Goal: Task Accomplishment & Management: Manage account settings

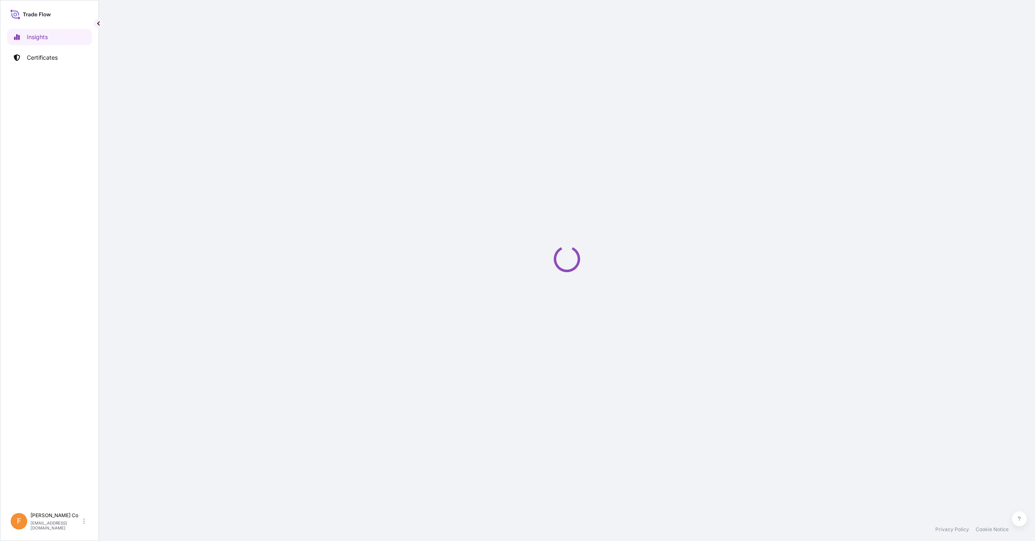
select select "2025"
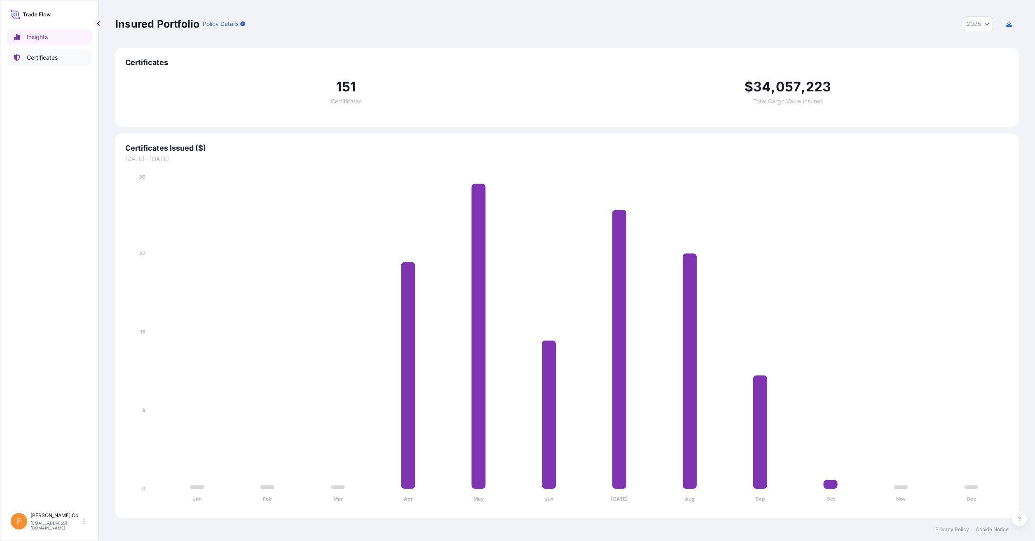
click at [47, 59] on p "Certificates" at bounding box center [42, 58] width 31 height 8
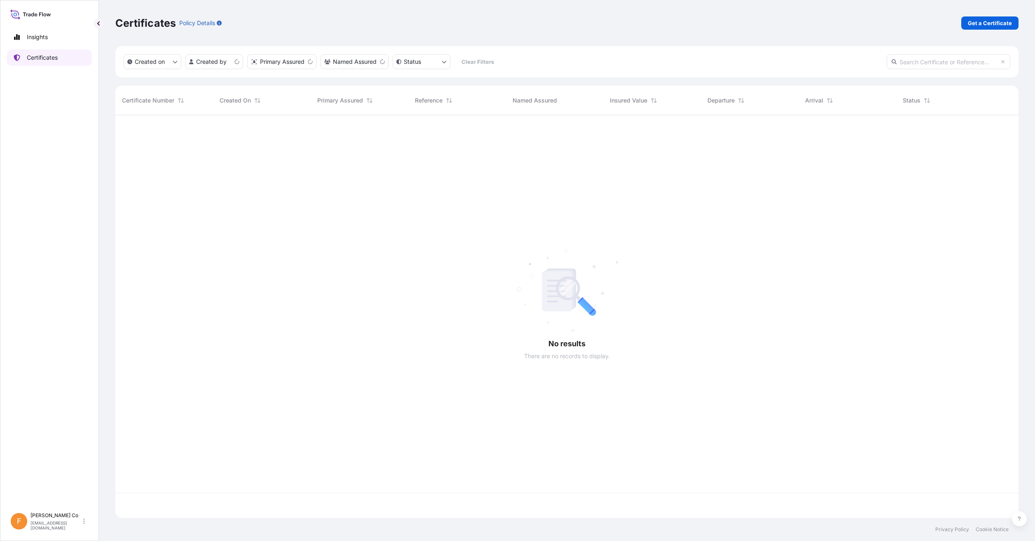
scroll to position [401, 897]
click at [924, 62] on input "text" at bounding box center [949, 61] width 124 height 15
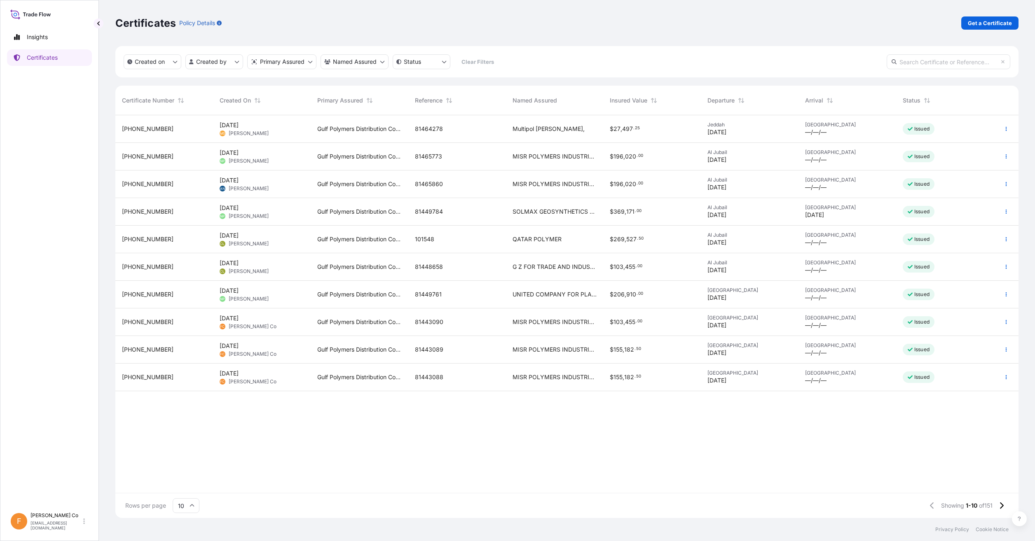
click at [926, 70] on div "Created on Created by Primary Assured Named Assured Status Clear Filters" at bounding box center [566, 61] width 903 height 31
click at [922, 74] on div "Created on Created by Primary Assured Named Assured Status Clear Filters" at bounding box center [566, 61] width 903 height 31
click at [924, 61] on input "text" at bounding box center [949, 61] width 124 height 15
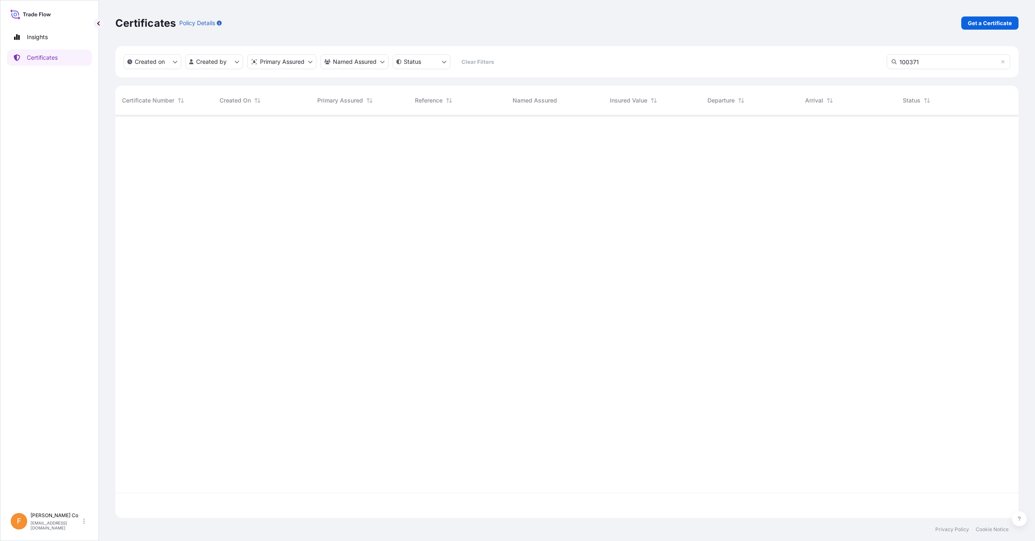
scroll to position [426, 897]
drag, startPoint x: 928, startPoint y: 59, endPoint x: 702, endPoint y: 56, distance: 226.2
click at [702, 56] on div "Created on Created by Primary Assured Named Assured Status Clear Filters 100371" at bounding box center [566, 61] width 903 height 31
type input "101301"
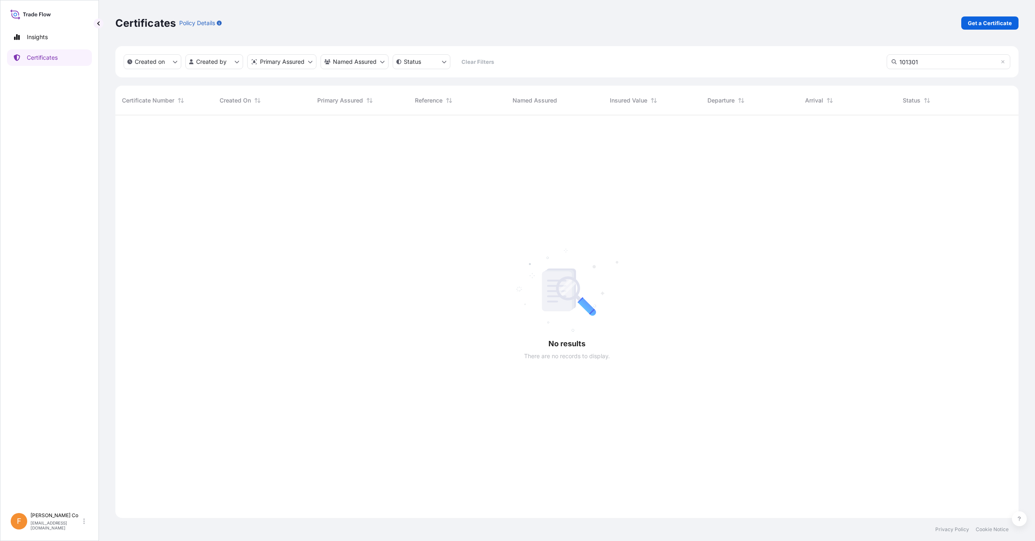
scroll to position [426, 897]
click at [1003, 61] on icon at bounding box center [1002, 61] width 5 height 5
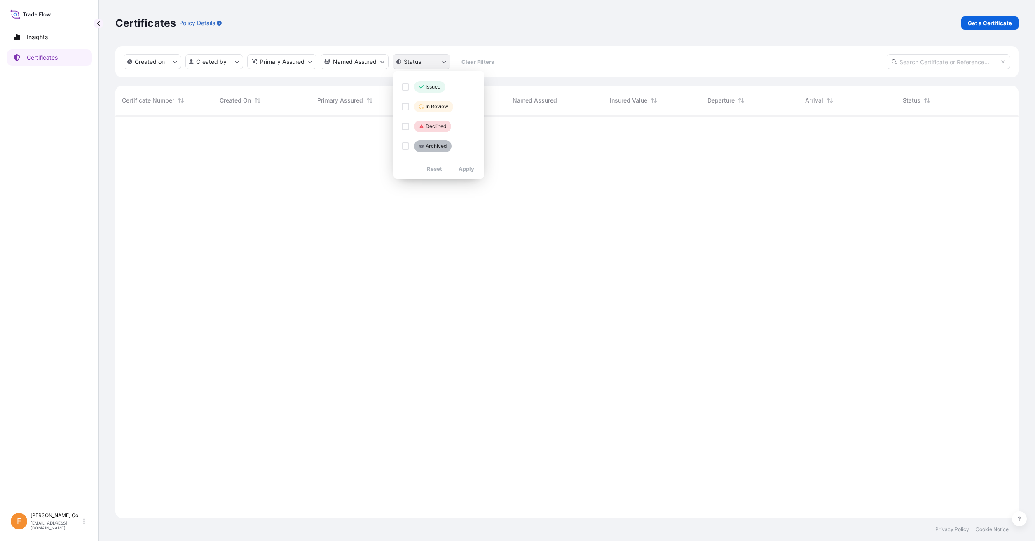
click at [443, 58] on html "Insights Certificates F [PERSON_NAME] Co [EMAIL_ADDRESS][DOMAIN_NAME] Certifica…" at bounding box center [517, 270] width 1035 height 541
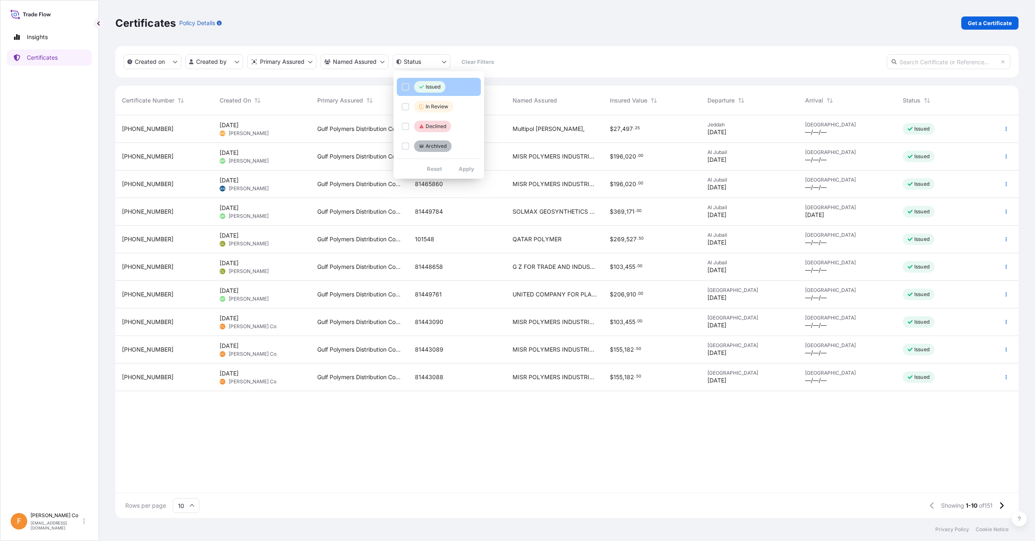
click at [425, 86] on span "Issued" at bounding box center [429, 87] width 21 height 8
click at [1001, 508] on icon at bounding box center [1002, 506] width 4 height 7
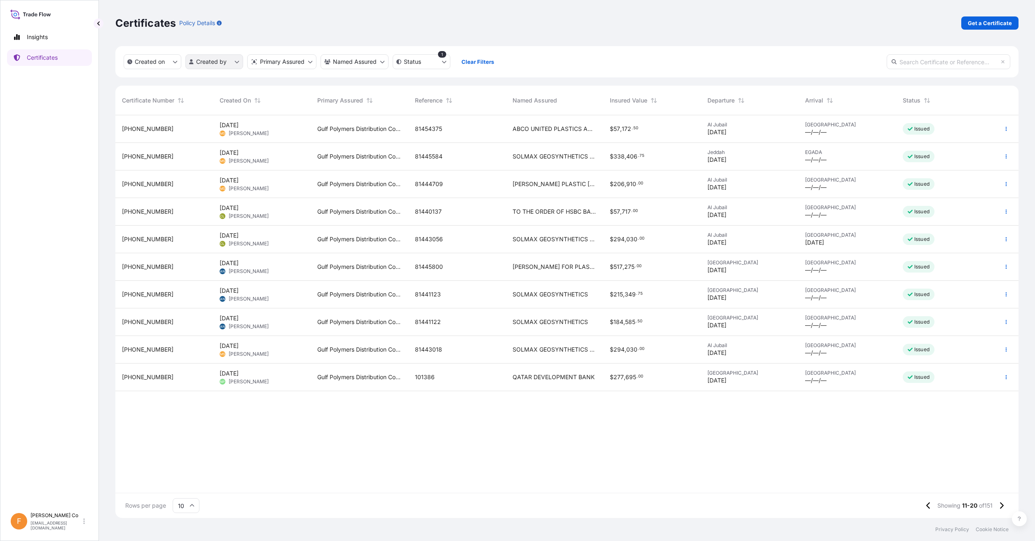
click at [227, 65] on html "Insights Certificates F [PERSON_NAME] Co [EMAIL_ADDRESS][DOMAIN_NAME] Certifica…" at bounding box center [517, 270] width 1035 height 541
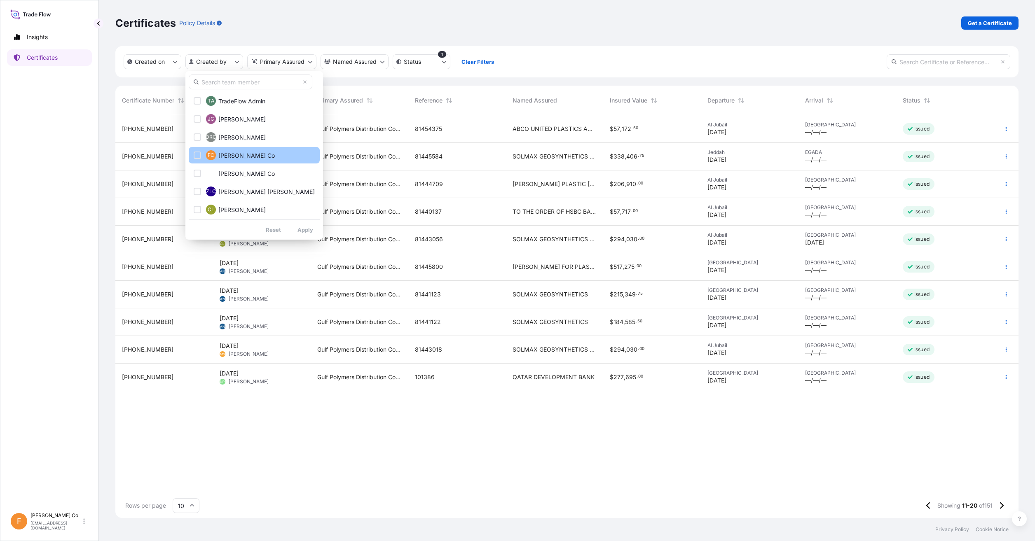
click at [194, 157] on div "Select Option" at bounding box center [197, 155] width 7 height 7
click at [197, 171] on div "Select Option" at bounding box center [197, 173] width 7 height 7
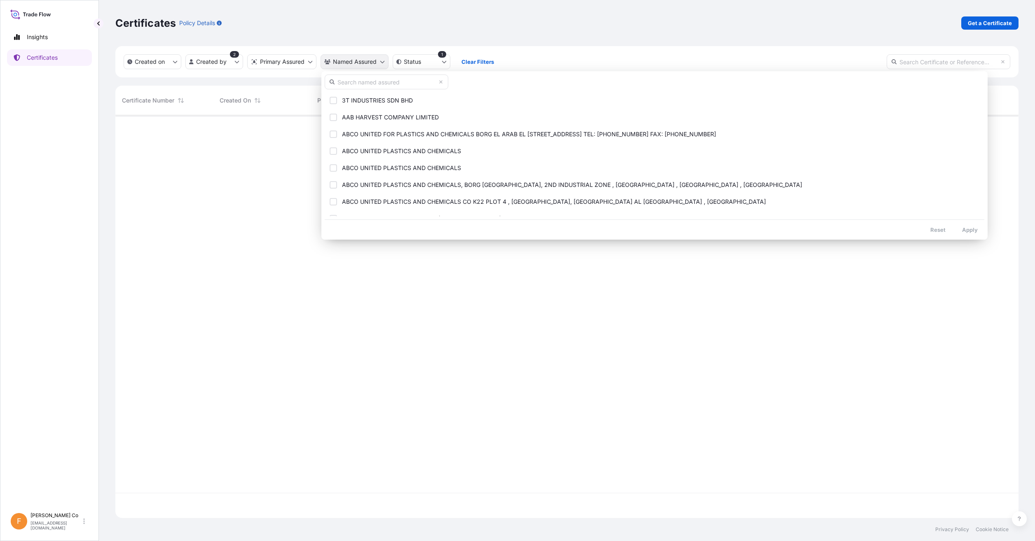
click at [377, 64] on html "Insights Certificates F [PERSON_NAME] Co [EMAIL_ADDRESS][DOMAIN_NAME] Certifica…" at bounding box center [517, 270] width 1035 height 541
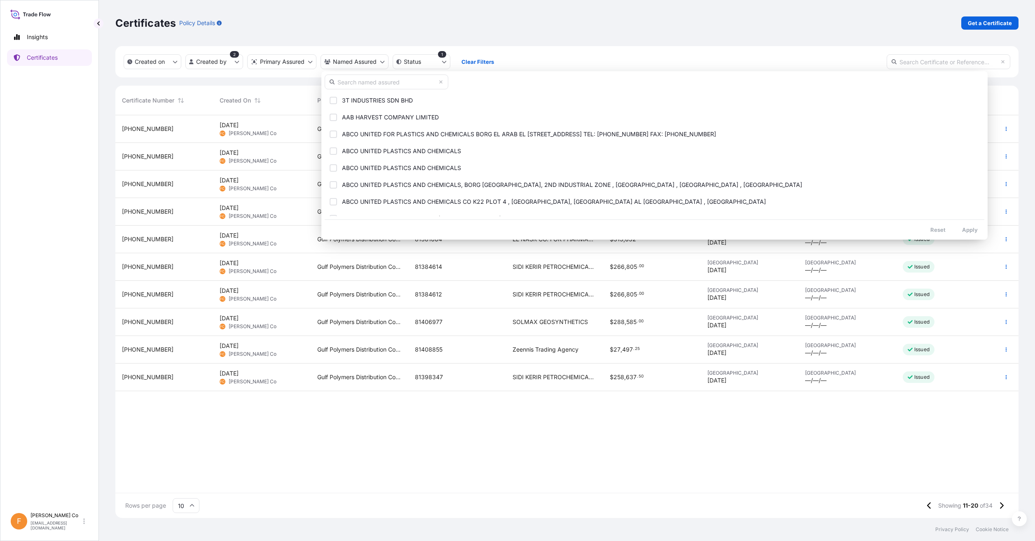
click at [377, 79] on input "text" at bounding box center [387, 82] width 124 height 15
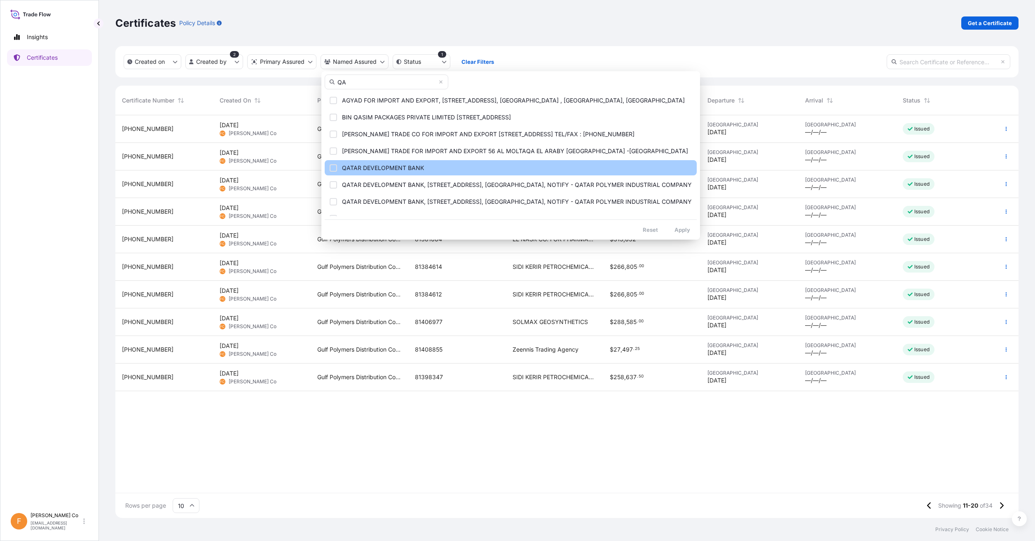
type input "QA"
click at [336, 167] on div "Select Option" at bounding box center [333, 167] width 7 height 7
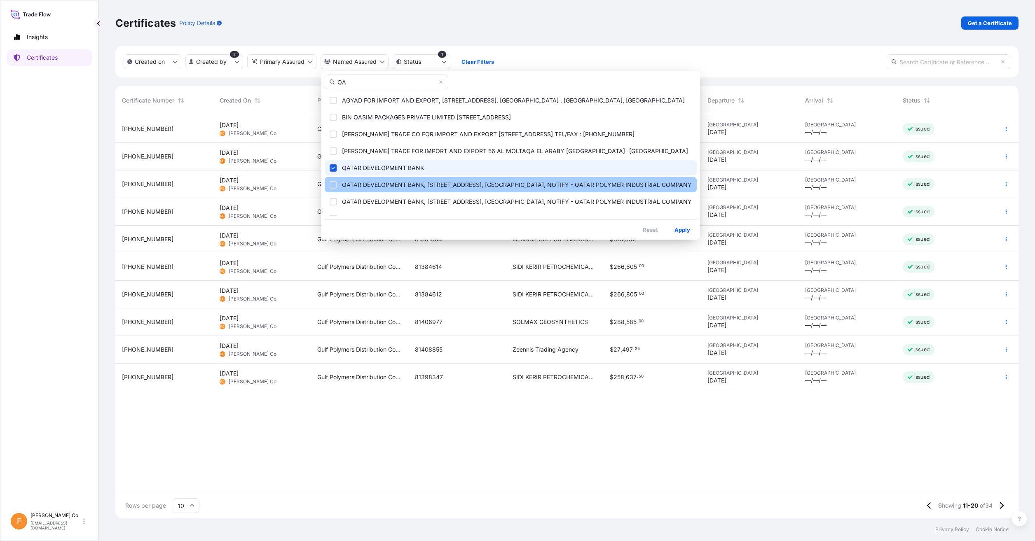
click at [331, 184] on div "Select Option" at bounding box center [333, 184] width 7 height 7
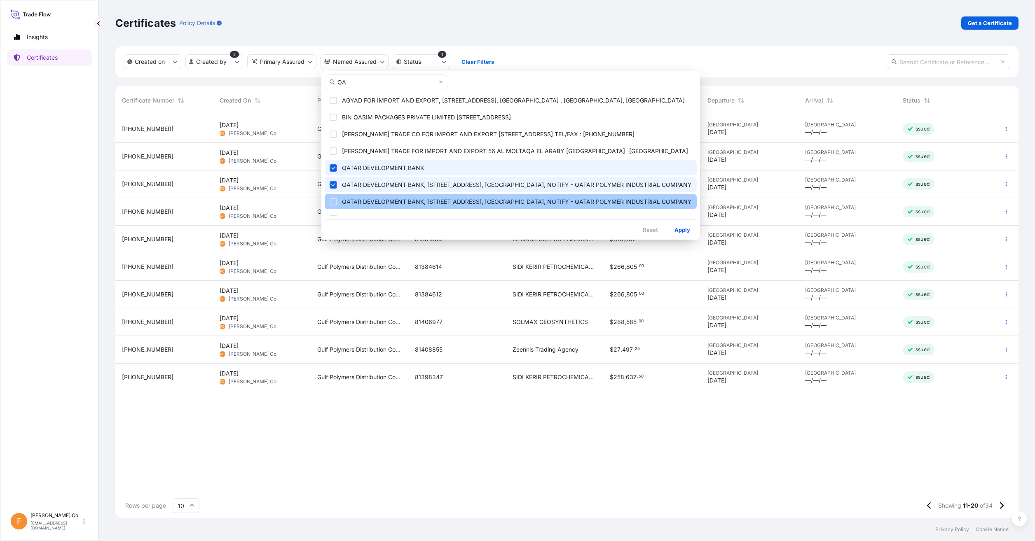
click at [331, 201] on div "Select Option" at bounding box center [333, 201] width 7 height 7
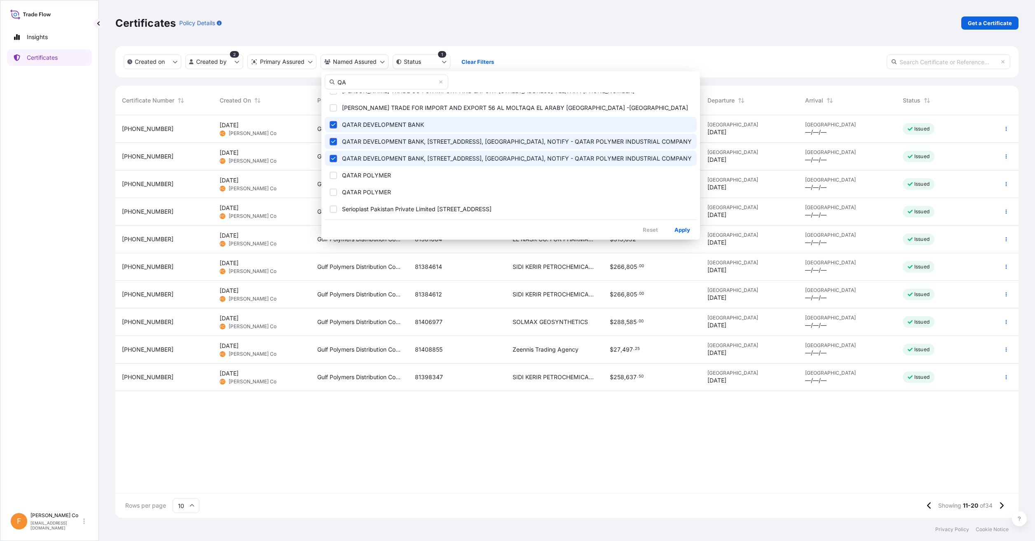
scroll to position [44, 0]
click at [332, 174] on div "Select Option" at bounding box center [333, 174] width 7 height 7
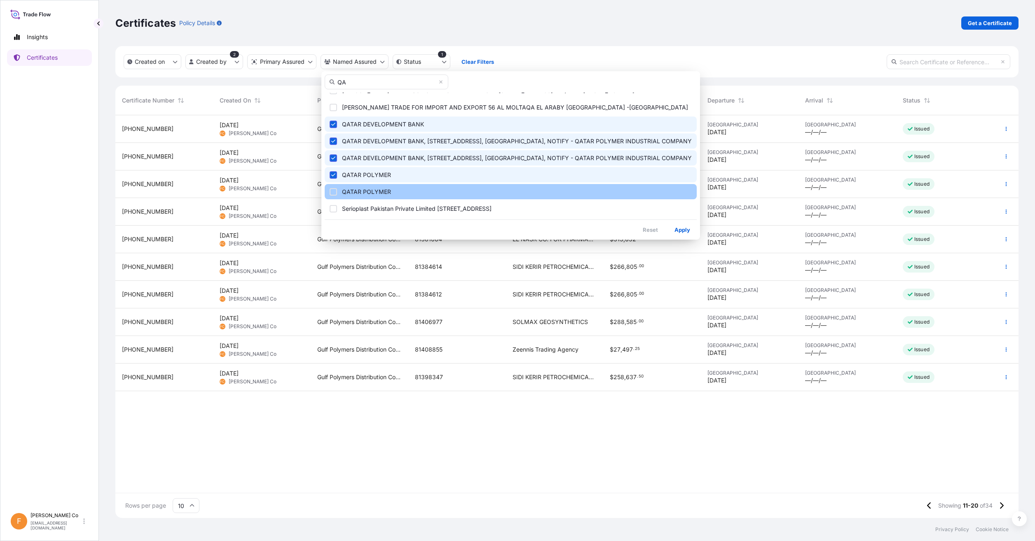
click at [333, 190] on div "Select Option" at bounding box center [333, 191] width 7 height 7
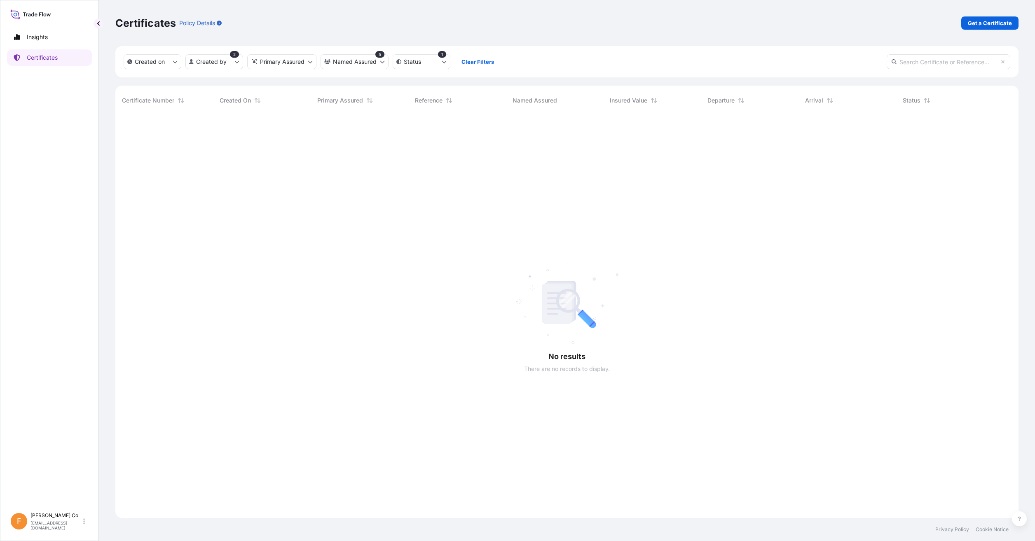
scroll to position [426, 897]
click at [389, 56] on html "Insights Certificates F [PERSON_NAME] Co [EMAIL_ADDRESS][DOMAIN_NAME] Certifica…" at bounding box center [517, 270] width 1035 height 541
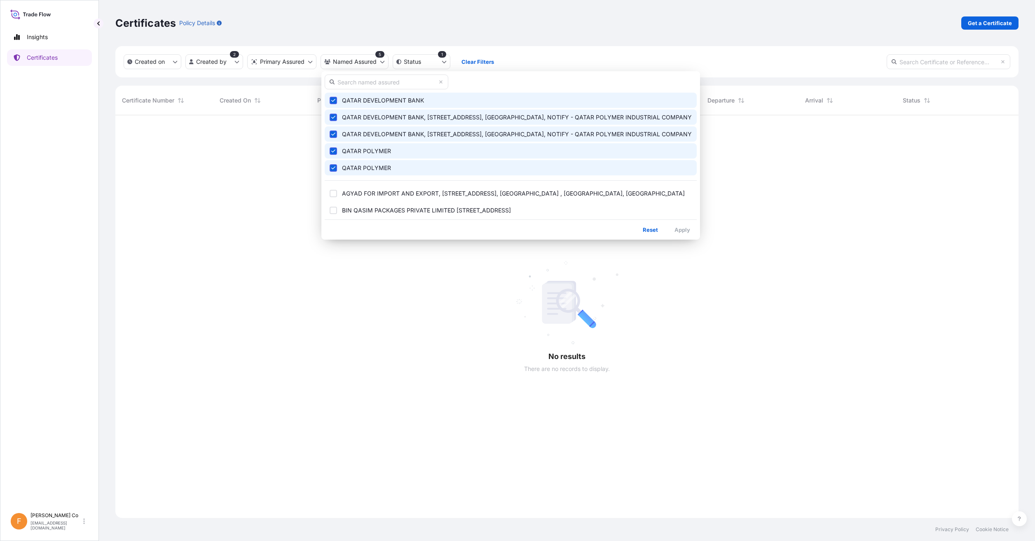
click at [336, 150] on span "Select Option" at bounding box center [333, 151] width 6 height 6
click at [334, 162] on button "QATAR POLYMER" at bounding box center [511, 167] width 372 height 15
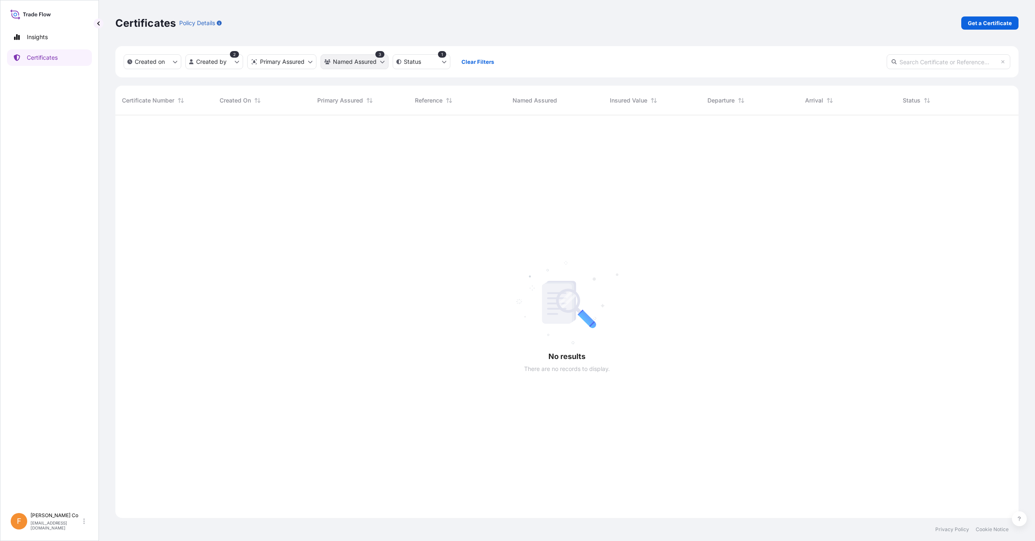
click at [370, 64] on html "Insights Certificates F [PERSON_NAME] Co [EMAIL_ADDRESS][DOMAIN_NAME] Certifica…" at bounding box center [517, 270] width 1035 height 541
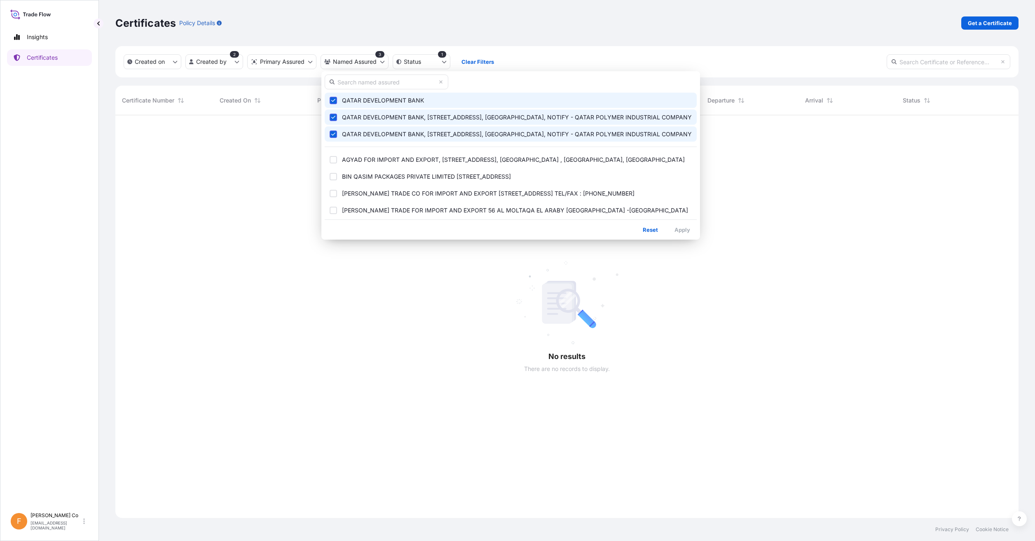
drag, startPoint x: 333, startPoint y: 99, endPoint x: 332, endPoint y: 115, distance: 16.2
click at [333, 101] on icon "Select Option" at bounding box center [333, 100] width 5 height 5
click at [332, 117] on icon "Select Option" at bounding box center [333, 117] width 5 height 5
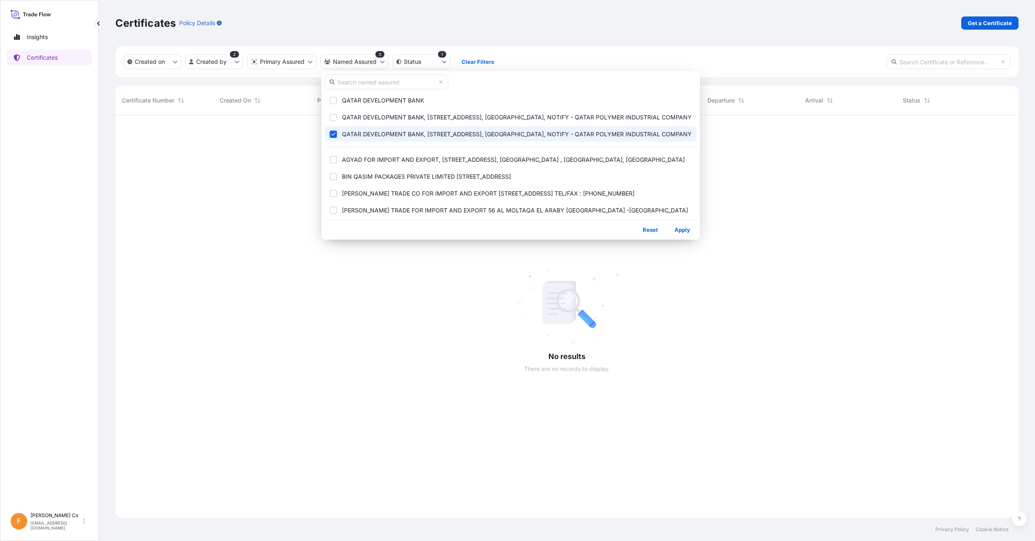
click at [332, 133] on icon "Select Option" at bounding box center [333, 134] width 5 height 5
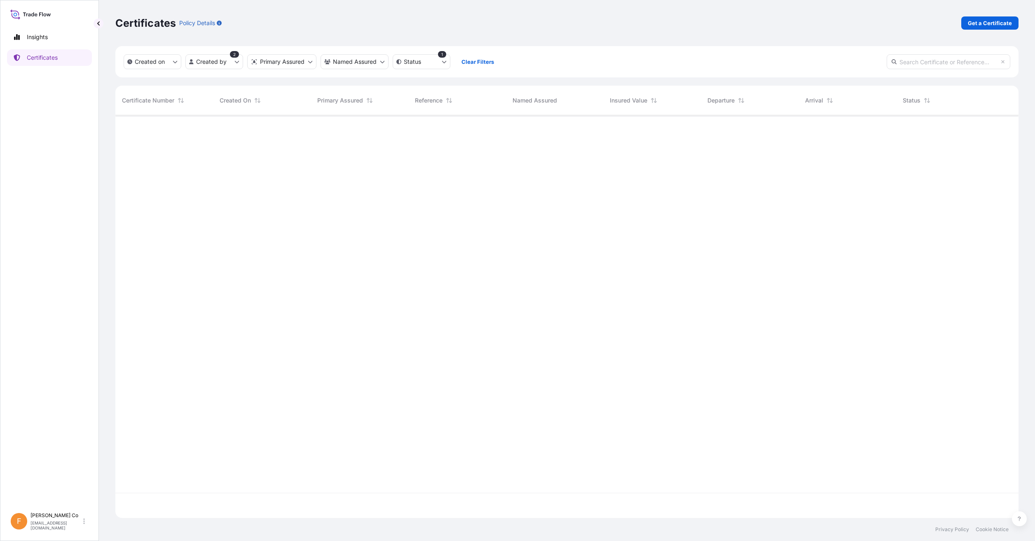
scroll to position [401, 897]
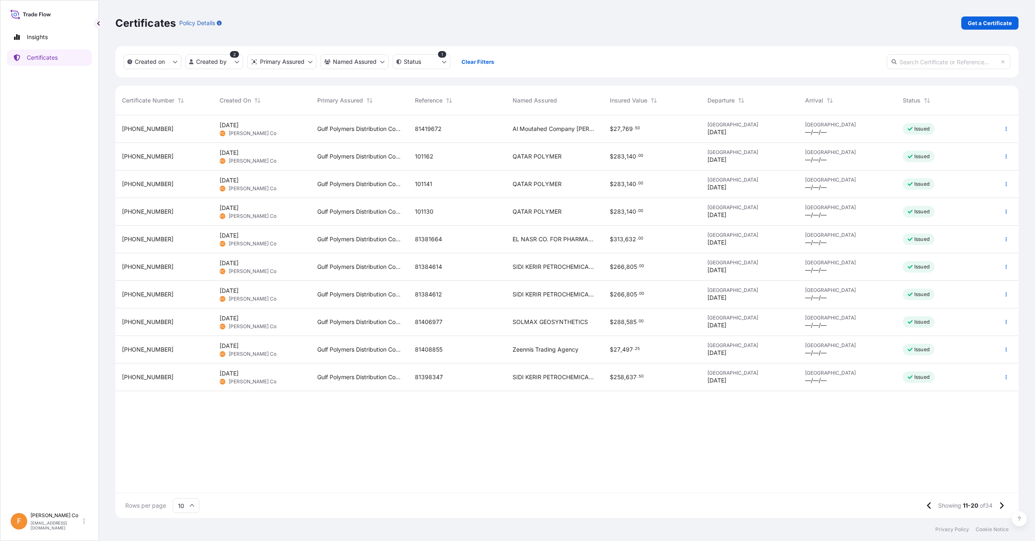
click at [458, 392] on div "[PHONE_NUMBER] [DATE] [PERSON_NAME] Co Gulf Polymers Distribution Company FZCO …" at bounding box center [566, 304] width 903 height 378
click at [192, 153] on div "[PHONE_NUMBER]" at bounding box center [164, 156] width 84 height 8
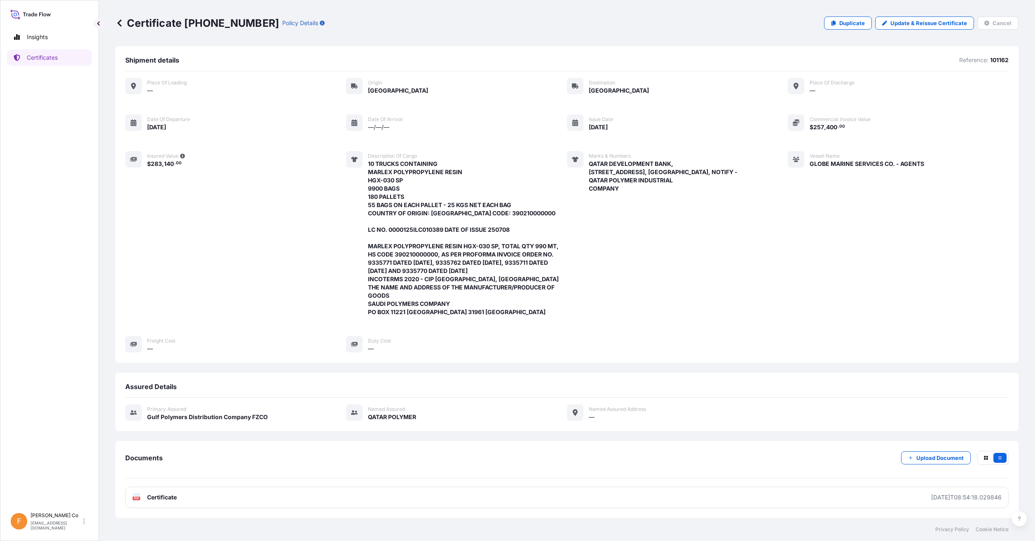
scroll to position [8, 0]
click at [833, 22] on link "Duplicate" at bounding box center [848, 22] width 48 height 13
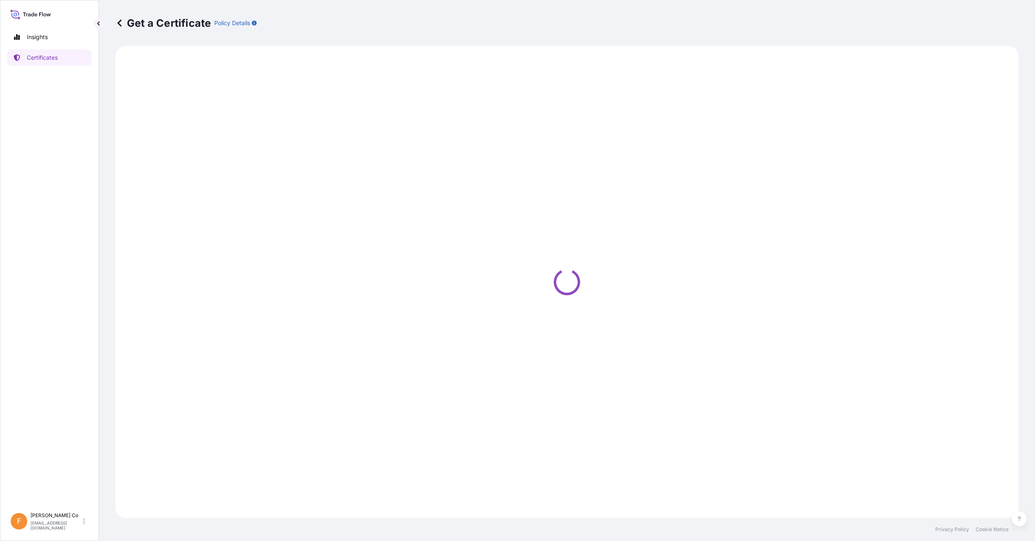
select select "Road"
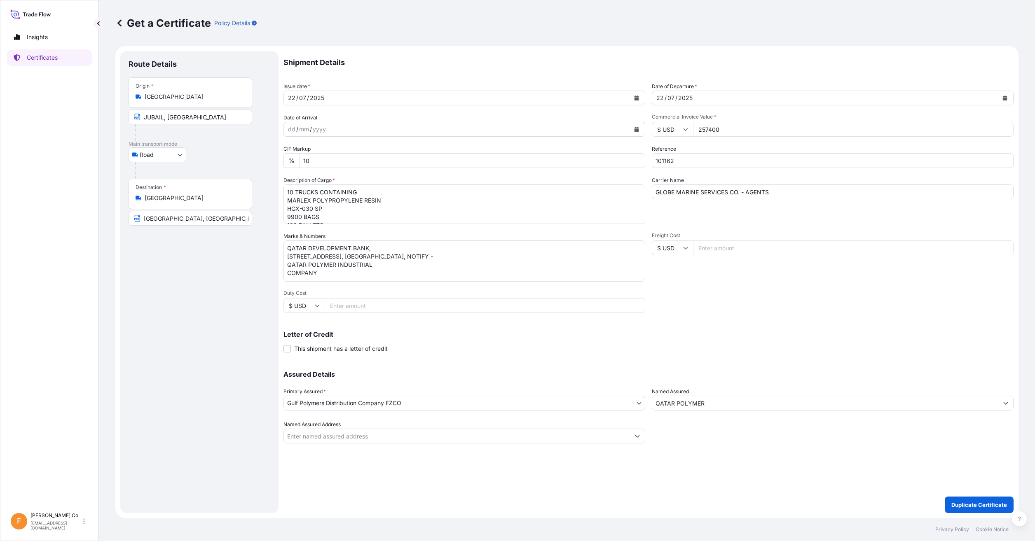
click at [520, 87] on div "Issue date * [DATE]" at bounding box center [464, 93] width 362 height 23
click at [516, 95] on div "[DATE]" at bounding box center [457, 98] width 346 height 15
click at [631, 100] on button "Calendar" at bounding box center [636, 97] width 13 height 13
click at [389, 123] on icon "Next" at bounding box center [389, 122] width 2 height 4
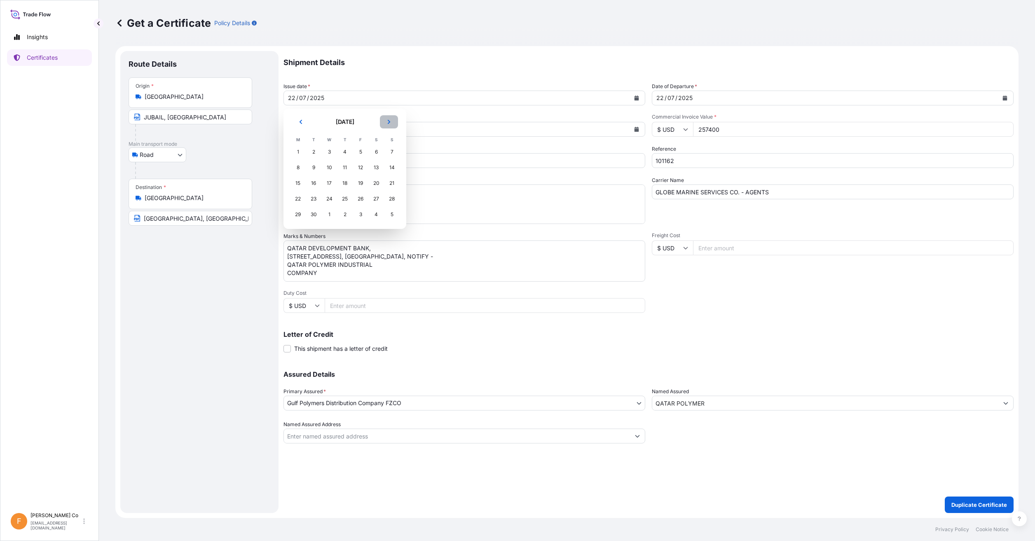
click at [389, 123] on icon "Next" at bounding box center [389, 122] width 2 height 4
click at [360, 153] on div "3" at bounding box center [360, 152] width 15 height 15
click at [1005, 98] on icon "Calendar" at bounding box center [1005, 98] width 5 height 5
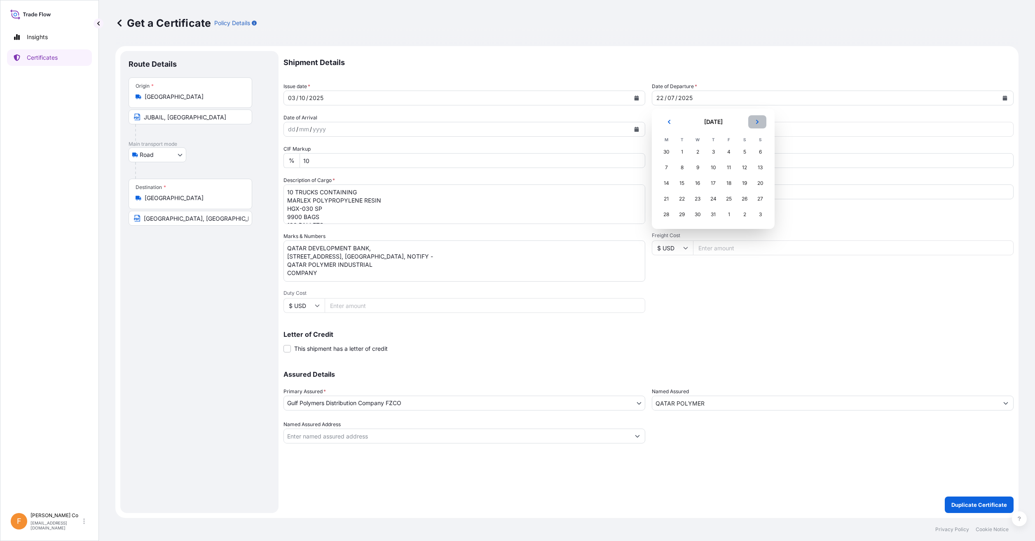
click at [755, 122] on icon "Next" at bounding box center [757, 121] width 5 height 5
click at [756, 122] on icon "Next" at bounding box center [757, 121] width 5 height 5
click at [754, 121] on button "Next" at bounding box center [757, 121] width 18 height 13
click at [728, 151] on div "3" at bounding box center [728, 152] width 15 height 15
drag, startPoint x: 738, startPoint y: 128, endPoint x: 539, endPoint y: 127, distance: 198.6
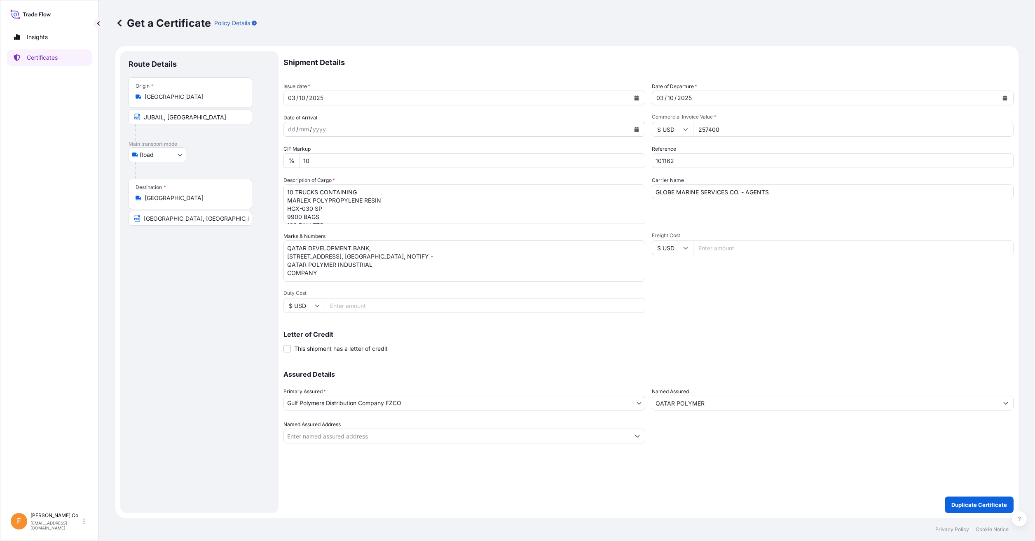
click at [539, 127] on div "Shipment Details Issue date * [DATE] Date of Departure * [DATE] Date of Arrival…" at bounding box center [648, 247] width 730 height 393
type input "245025"
drag, startPoint x: 683, startPoint y: 159, endPoint x: 586, endPoint y: 159, distance: 97.2
click at [586, 159] on div "Shipment Details Issue date * [DATE] Date of Departure * [DATE] Date of Arrival…" at bounding box center [648, 247] width 730 height 393
type input "101668"
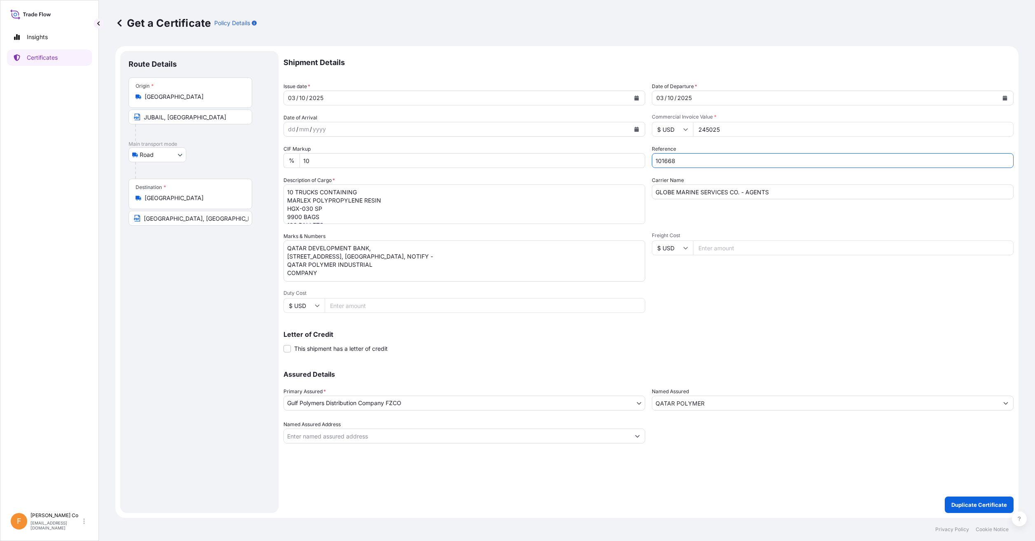
click at [377, 206] on textarea "10 TRUCKS CONTAINING MARLEX POLYPROPYLENE RESIN HGX-030 SP 9900 BAGS 180 PALLET…" at bounding box center [464, 205] width 362 height 40
drag, startPoint x: 620, startPoint y: 39, endPoint x: 616, endPoint y: 43, distance: 5.8
click at [620, 39] on div "Get a Certificate Policy Details" at bounding box center [566, 23] width 903 height 46
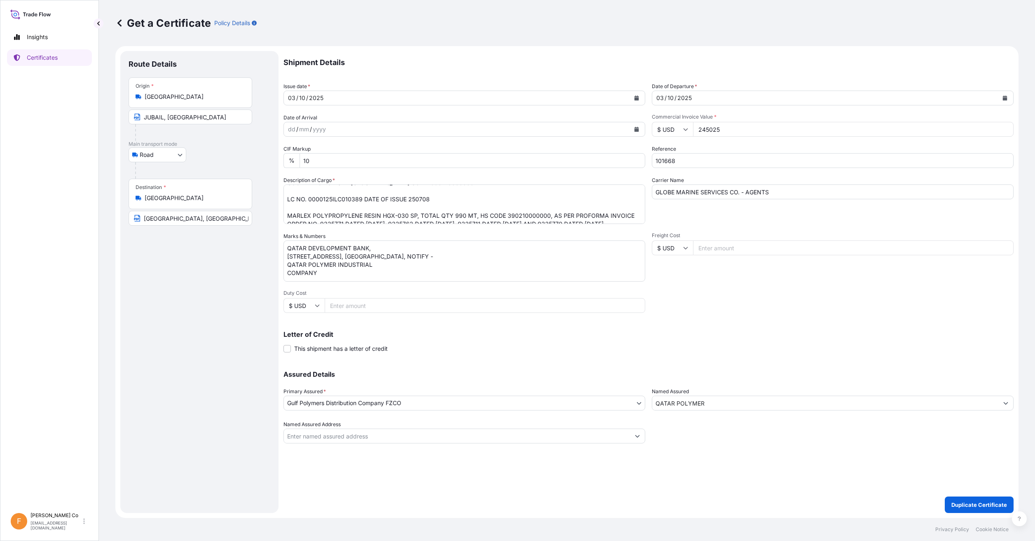
scroll to position [41, 0]
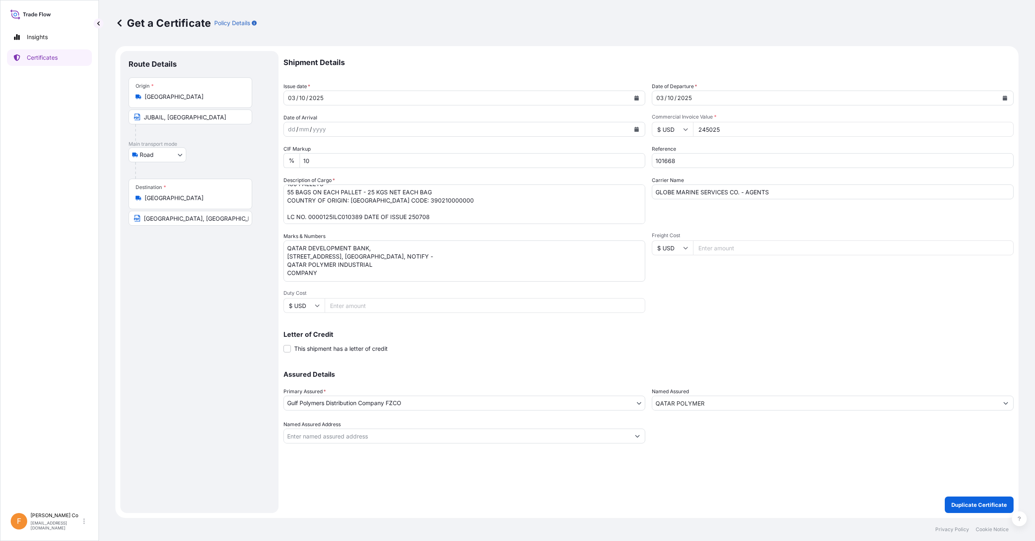
click at [358, 194] on textarea "10 TRUCKS CONTAINING MARLEX POLYPROPYLENE RESIN HGX-030 SP 9900 BAGS 180 PALLET…" at bounding box center [464, 205] width 362 height 40
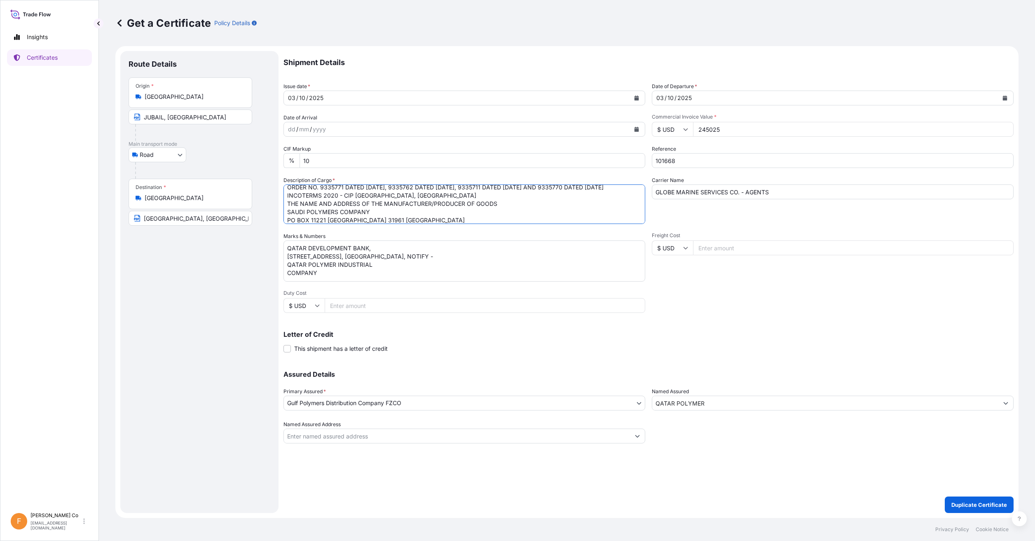
scroll to position [104, 0]
paste textarea "565 DATE OF ISSUE 250929 MARLEX POLYPROPYLENE RESIN HGX-030 SP, TOTAL QTY 247.5…"
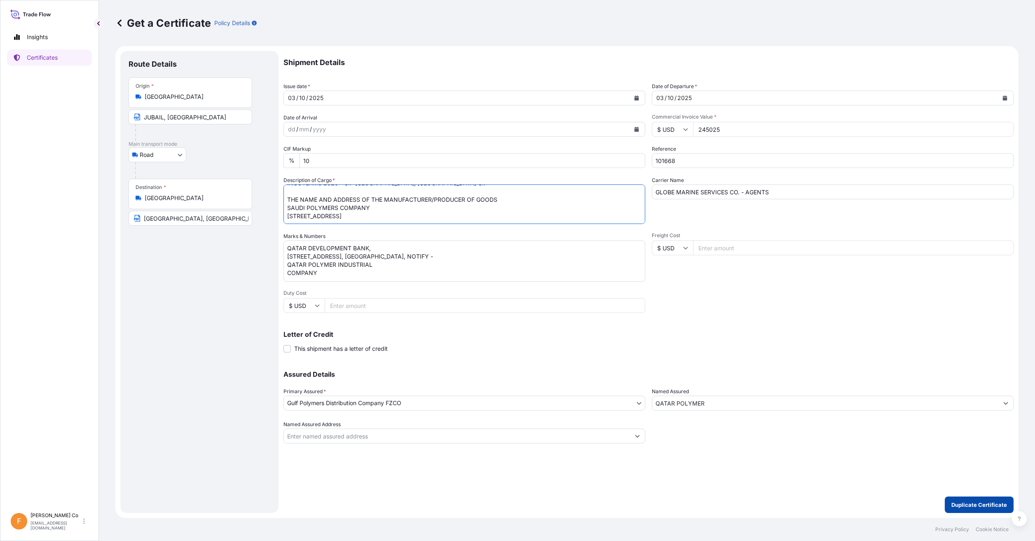
type textarea "10 TRUCKS CONTAINING MARLEX POLYPROPYLENE RESIN HGX-030 SP 9900 BAGS 180 PALLET…"
click at [977, 505] on p "Duplicate Certificate" at bounding box center [979, 505] width 56 height 8
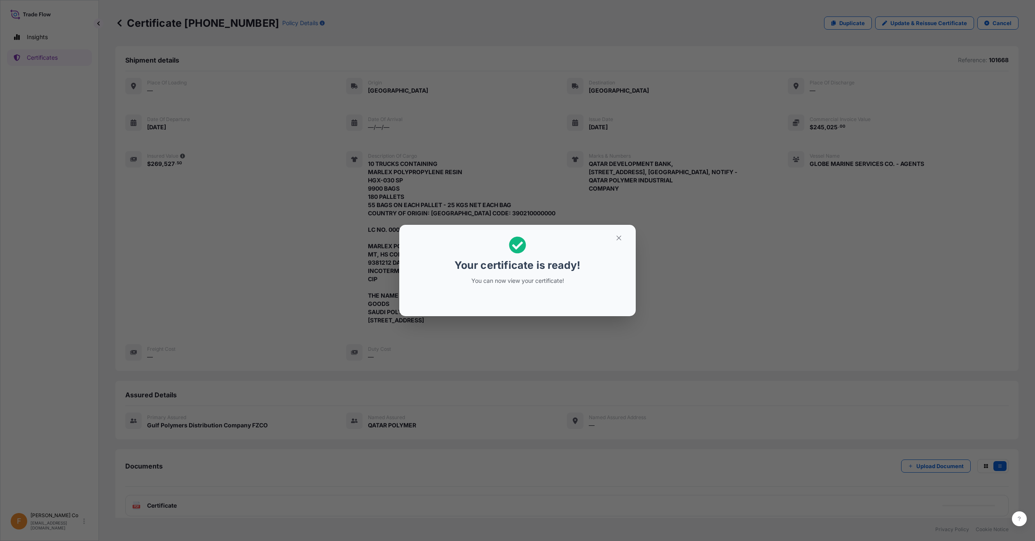
click at [619, 230] on section "Your certificate is ready! You can now view your certificate!" at bounding box center [517, 270] width 237 height 91
click at [618, 238] on icon "button" at bounding box center [618, 238] width 5 height 5
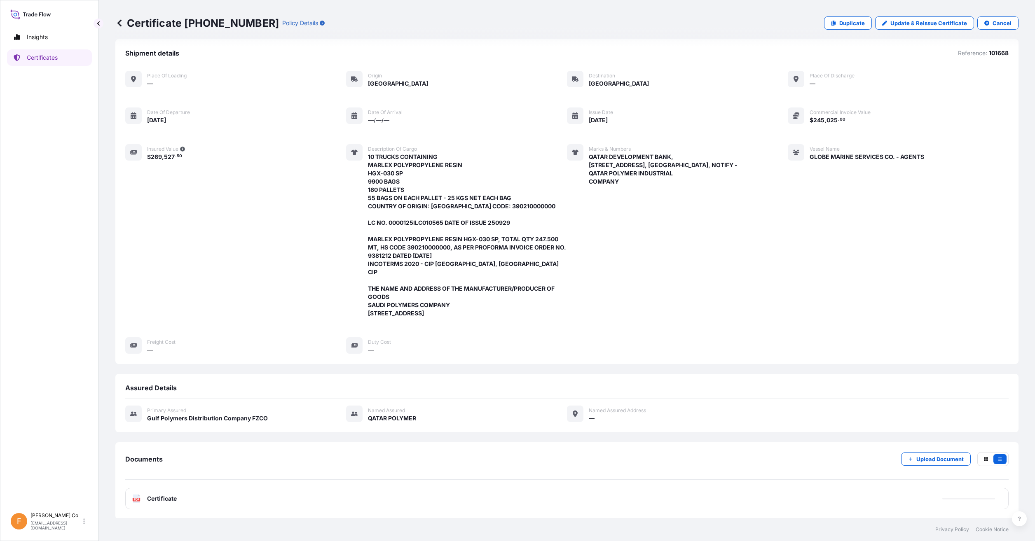
scroll to position [8, 0]
click at [909, 19] on p "Update & Reissue Certificate" at bounding box center [928, 23] width 77 height 8
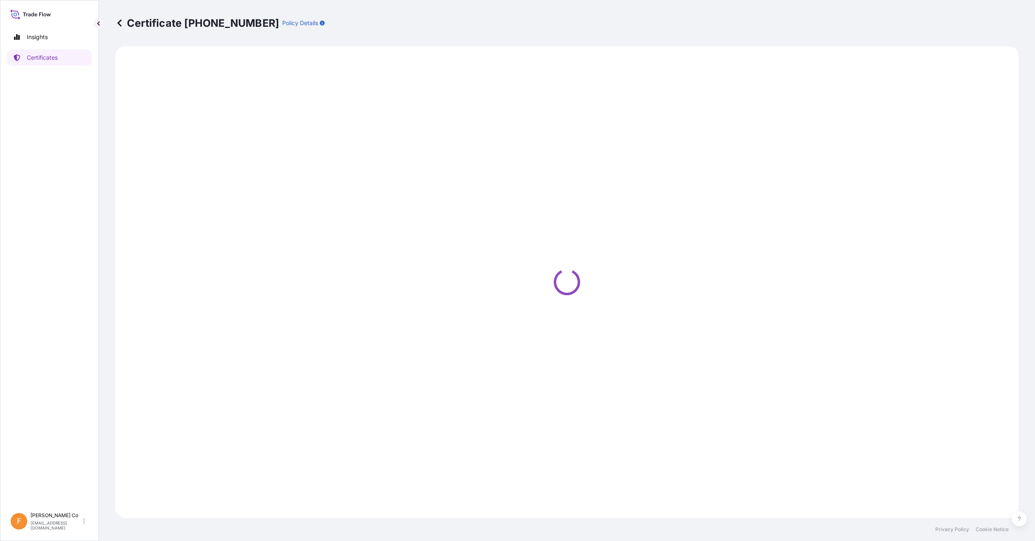
select select "Road"
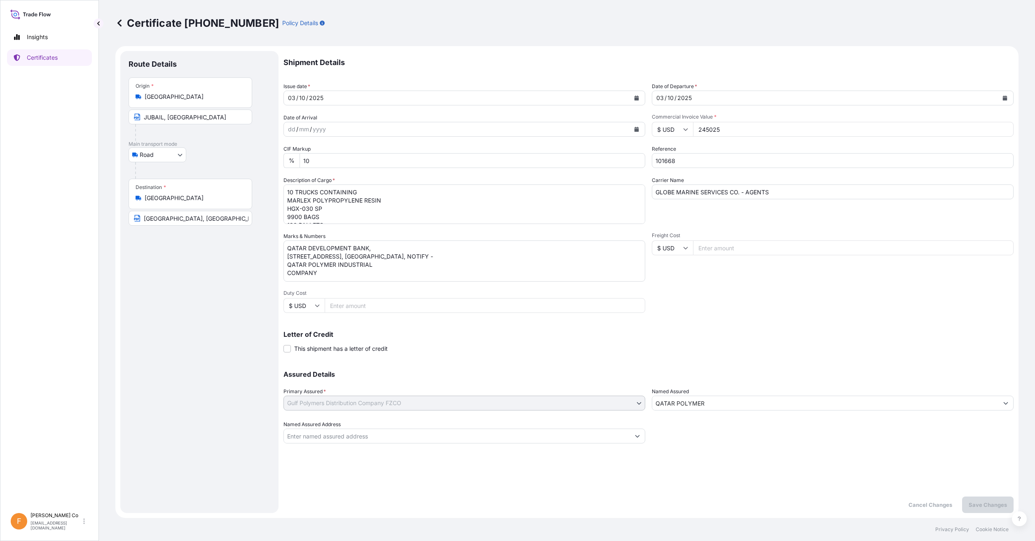
scroll to position [7, 0]
click at [413, 281] on textarea "QATAR DEVELOPMENT BANK, [STREET_ADDRESS], [GEOGRAPHIC_DATA], NOTIFY - QATAR POL…" at bounding box center [464, 261] width 362 height 41
type textarea "QATAR DEVELOPMENT BANK, [STREET_ADDRESS], [GEOGRAPHIC_DATA], NOTIFY - QATAR POL…"
click at [987, 501] on p "Save Changes" at bounding box center [988, 505] width 38 height 8
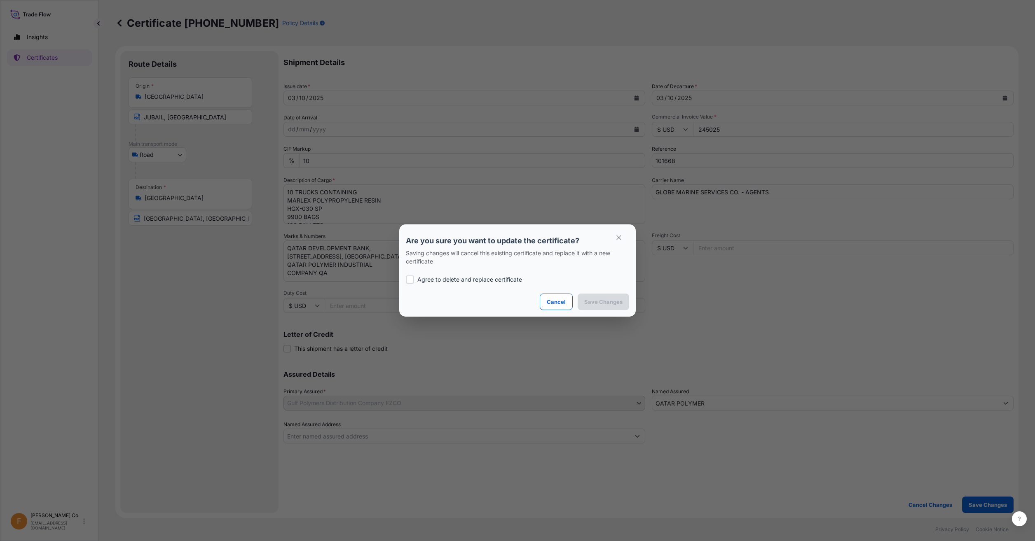
click at [433, 281] on p "Agree to delete and replace certificate" at bounding box center [469, 280] width 105 height 8
checkbox input "true"
click at [593, 300] on p "Save Changes" at bounding box center [603, 302] width 38 height 8
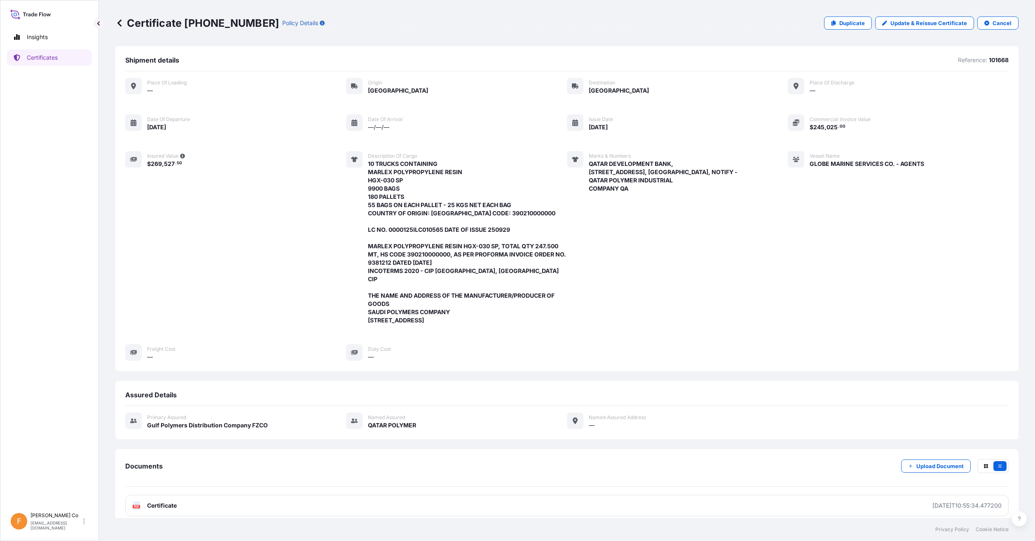
scroll to position [8, 0]
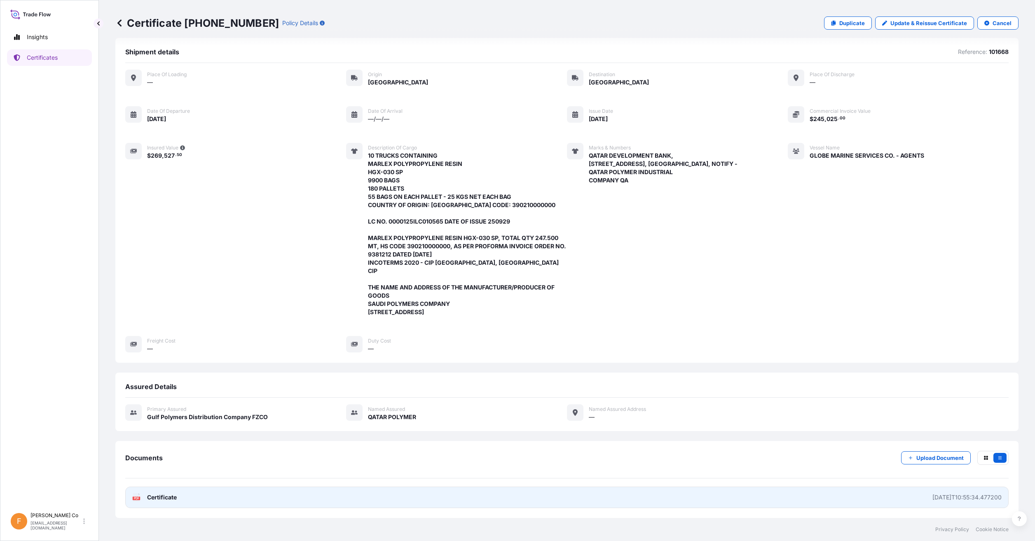
click at [245, 492] on link "PDF Certificate [DATE]T10:55:34.477200" at bounding box center [566, 497] width 883 height 21
